Goal: Check status: Check status

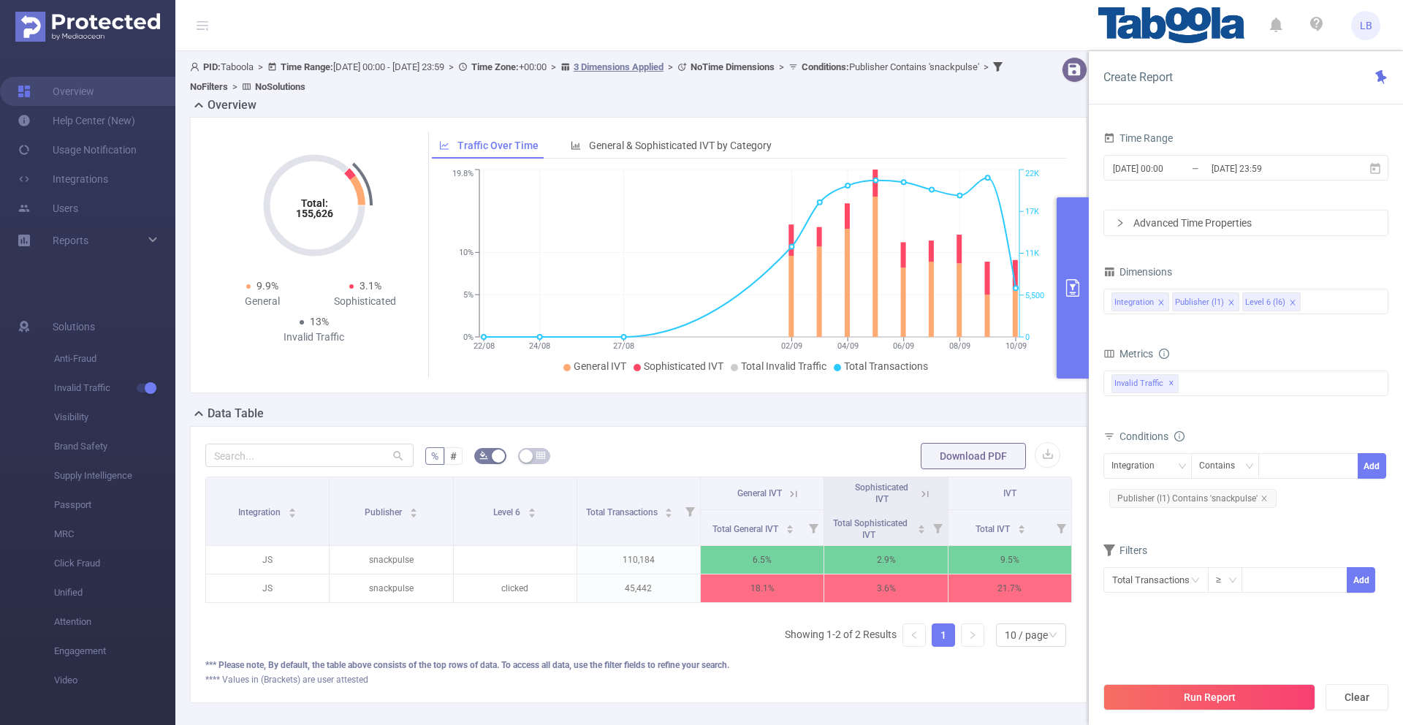
scroll to position [0, 3]
click at [1263, 500] on icon "icon: close" at bounding box center [1263, 497] width 5 height 5
click at [1105, 472] on div "Integration" at bounding box center [1147, 466] width 88 height 26
click at [1141, 510] on li "Publisher (l1)" at bounding box center [1147, 519] width 88 height 23
click at [1289, 468] on div at bounding box center [1308, 466] width 84 height 24
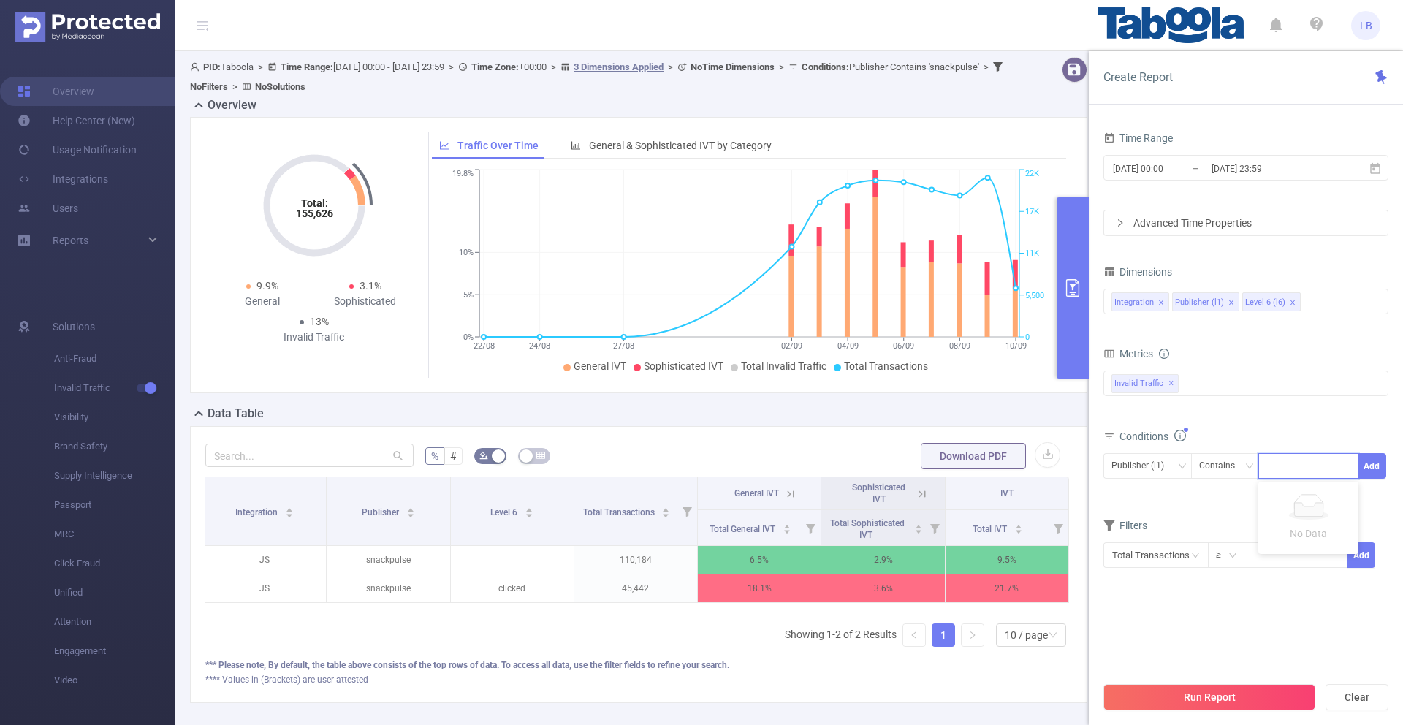
paste input "soccertv-"
type input "soccertv-"
click at [1299, 503] on li "soccertv-" at bounding box center [1308, 495] width 100 height 23
click at [1374, 468] on button "Add" at bounding box center [1371, 466] width 28 height 26
click at [1240, 687] on button "Run Report" at bounding box center [1209, 697] width 212 height 26
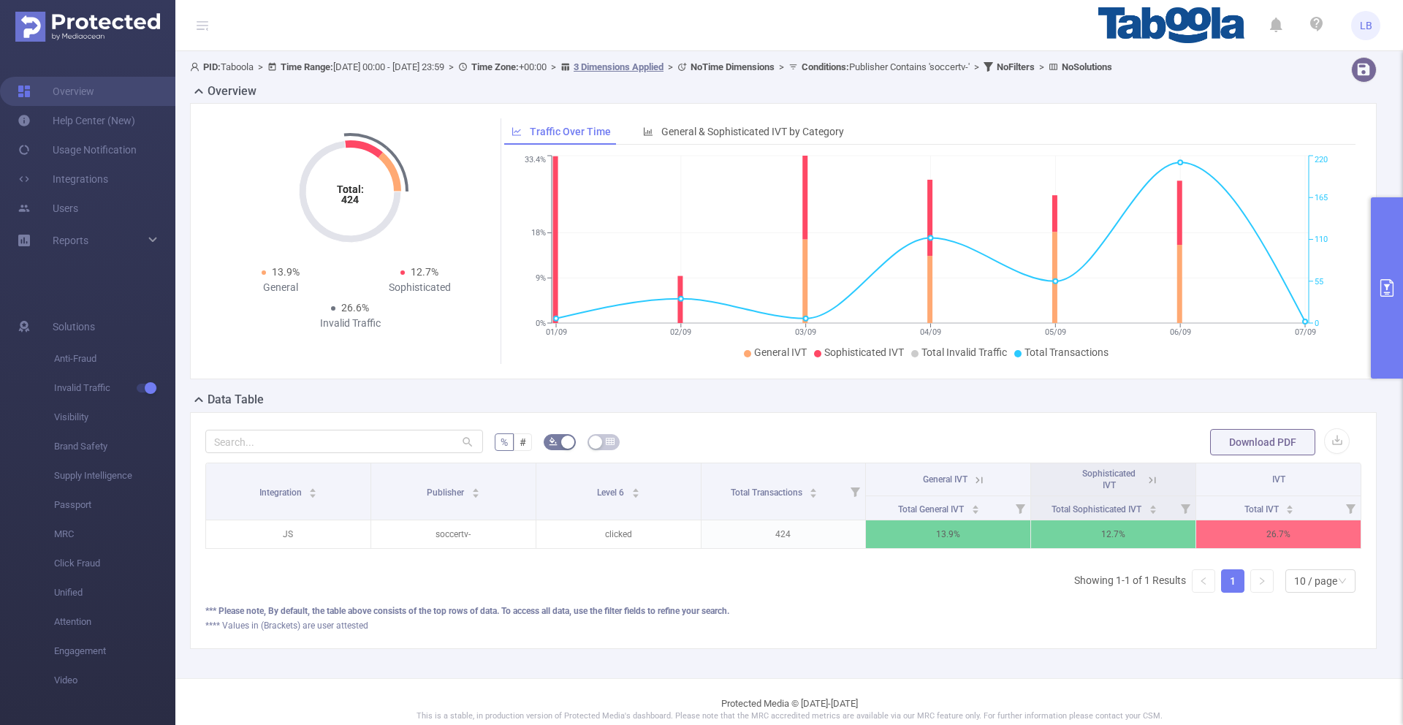
click at [1381, 290] on icon "primary" at bounding box center [1387, 288] width 18 height 18
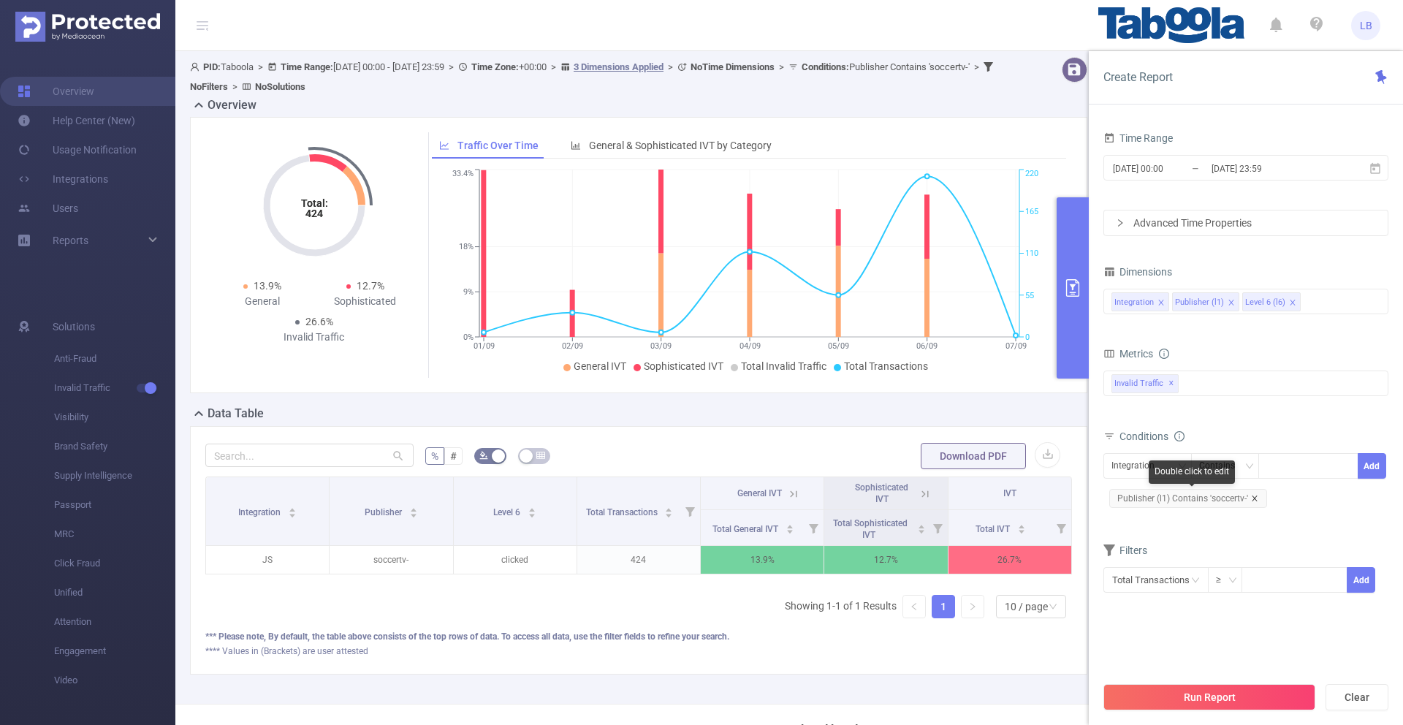
click at [1255, 496] on icon "icon: close" at bounding box center [1254, 498] width 7 height 7
click at [1151, 465] on div "Integration" at bounding box center [1137, 466] width 53 height 24
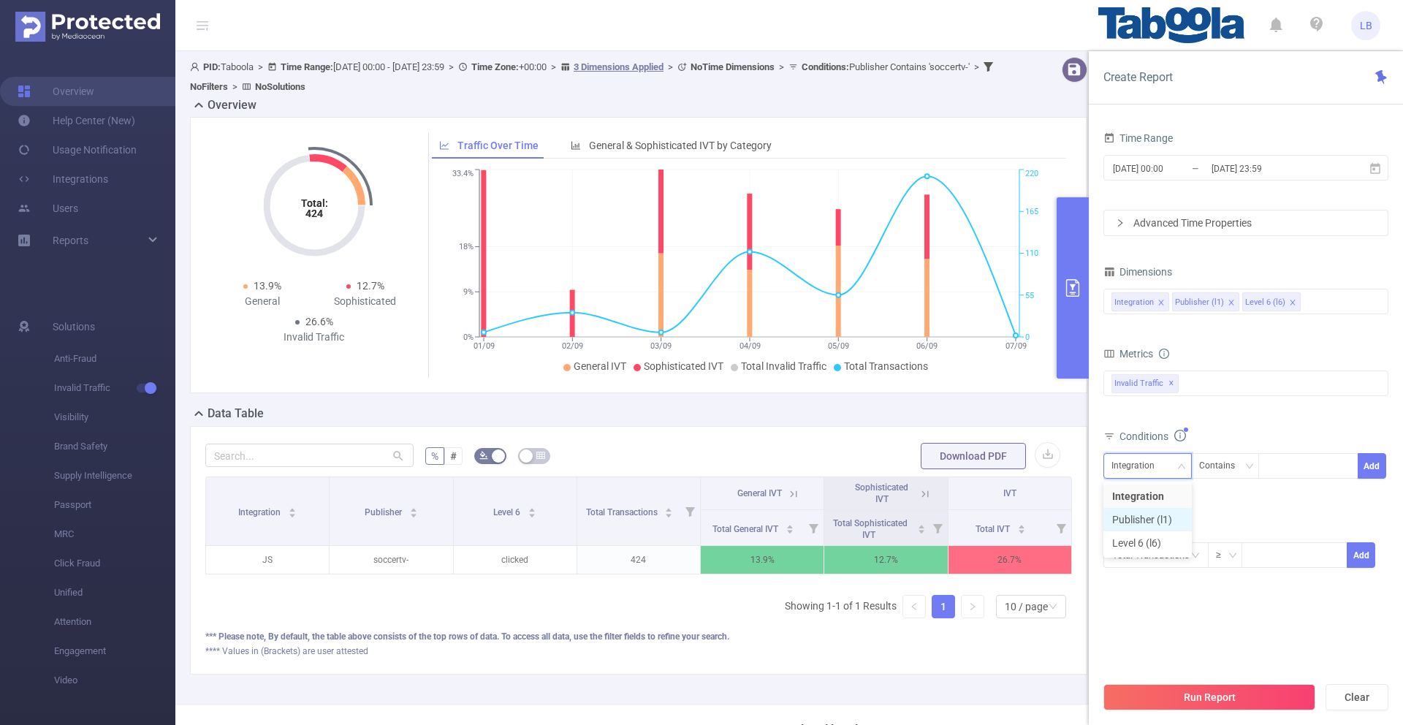
click at [1171, 518] on li "Publisher (l1)" at bounding box center [1147, 519] width 88 height 23
click at [1297, 473] on div at bounding box center [1308, 466] width 84 height 24
paste input "weblogmedia-tipsandtrickst"
type input "weblogmedia-tipsandtrickst"
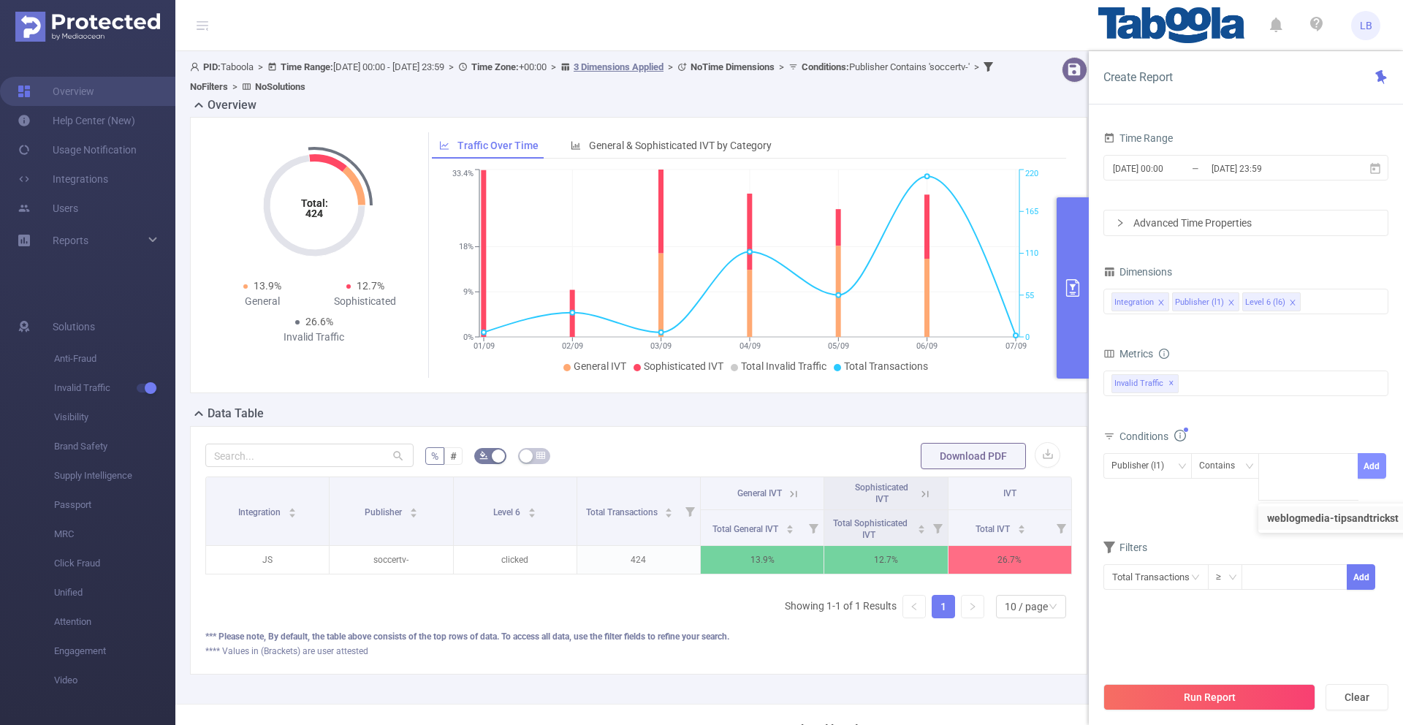
click at [1373, 468] on button "Add" at bounding box center [1371, 466] width 28 height 26
click at [1238, 692] on button "Run Report" at bounding box center [1209, 697] width 212 height 26
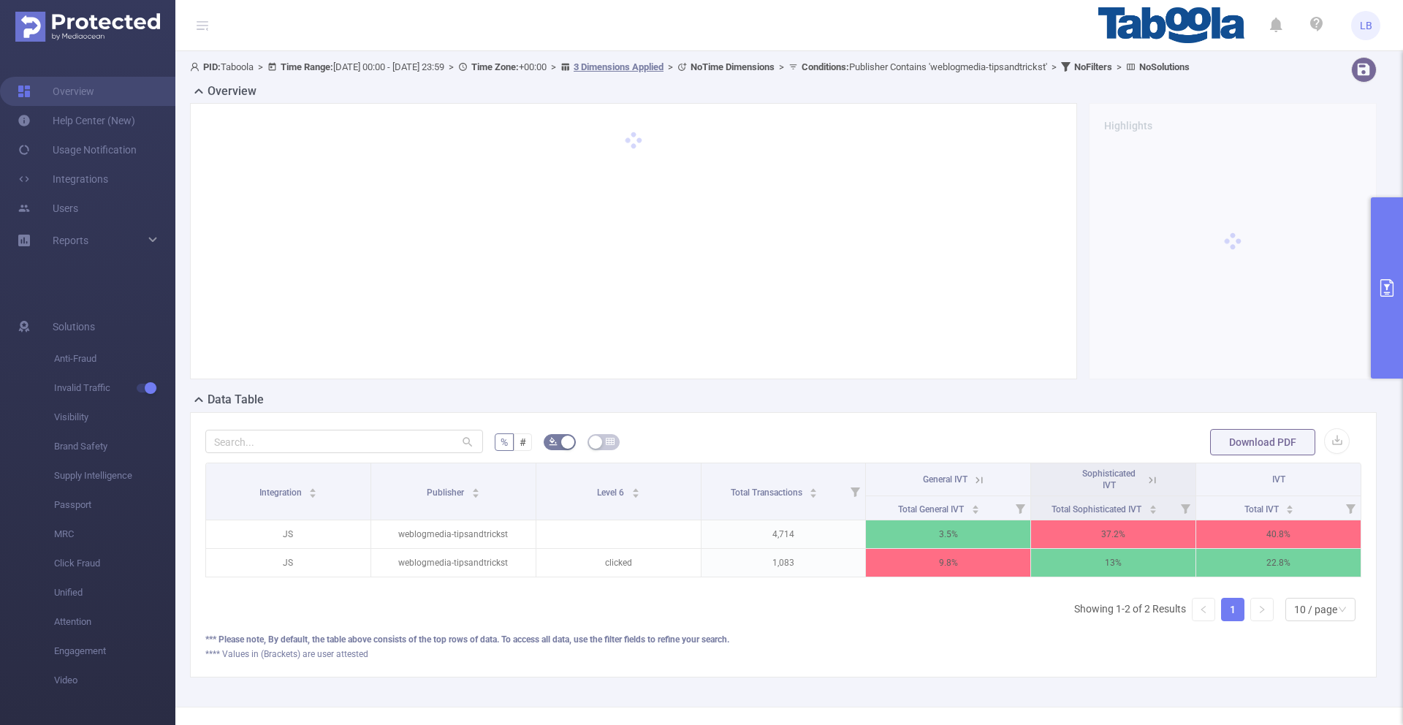
click at [1146, 484] on span "Sophisticated IVT" at bounding box center [1112, 476] width 73 height 13
click at [1146, 487] on icon at bounding box center [1151, 479] width 13 height 13
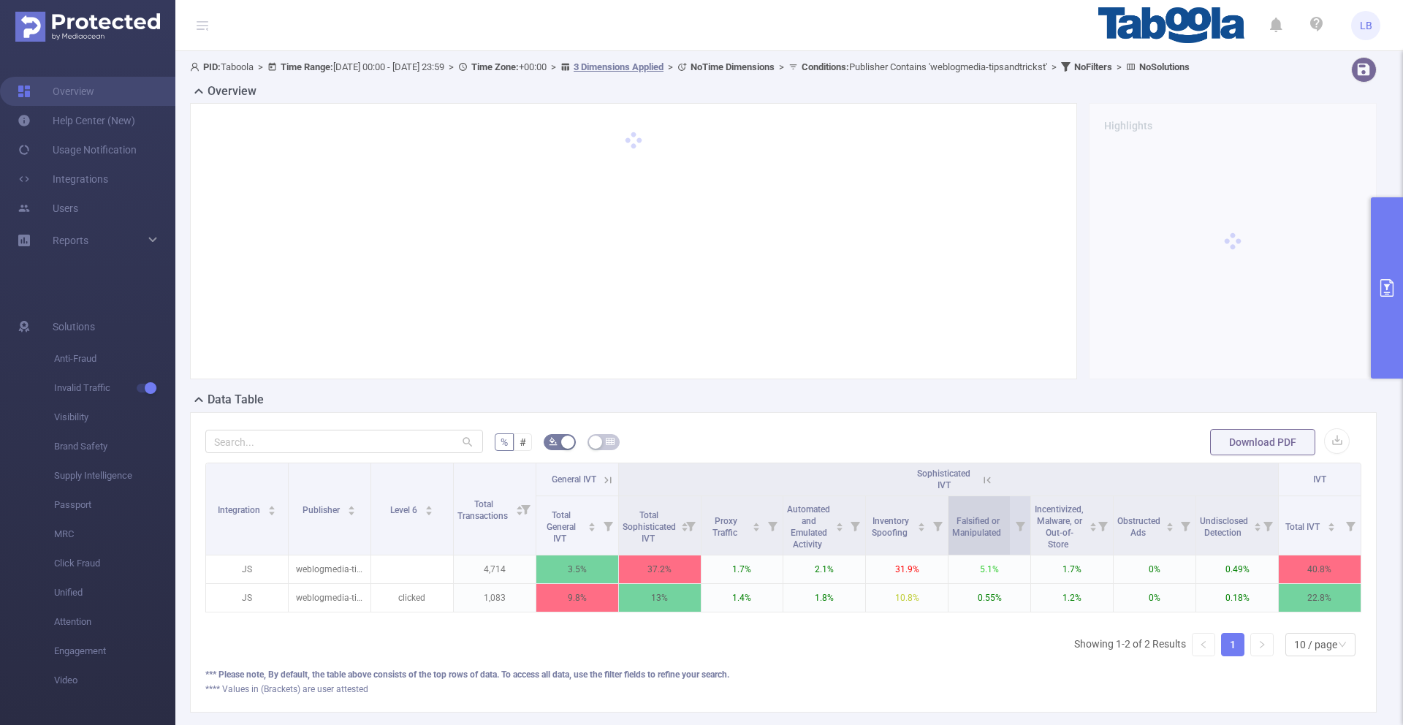
scroll to position [0, 3]
